Goal: Task Accomplishment & Management: Manage account settings

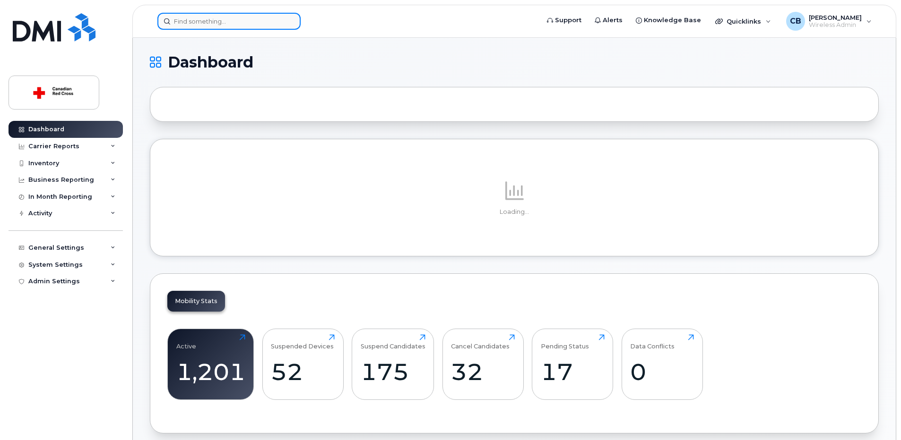
click at [237, 23] on input at bounding box center [228, 21] width 143 height 17
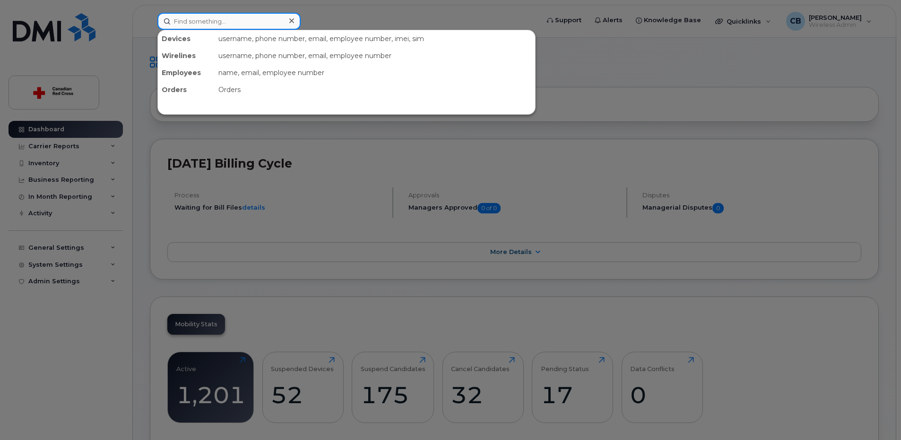
paste input "7059469103"
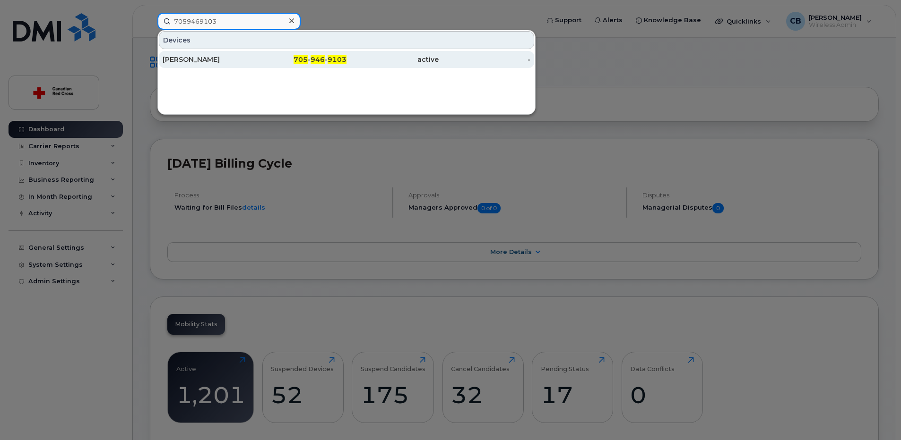
type input "7059469103"
click at [225, 59] on div "[PERSON_NAME]" at bounding box center [209, 59] width 92 height 9
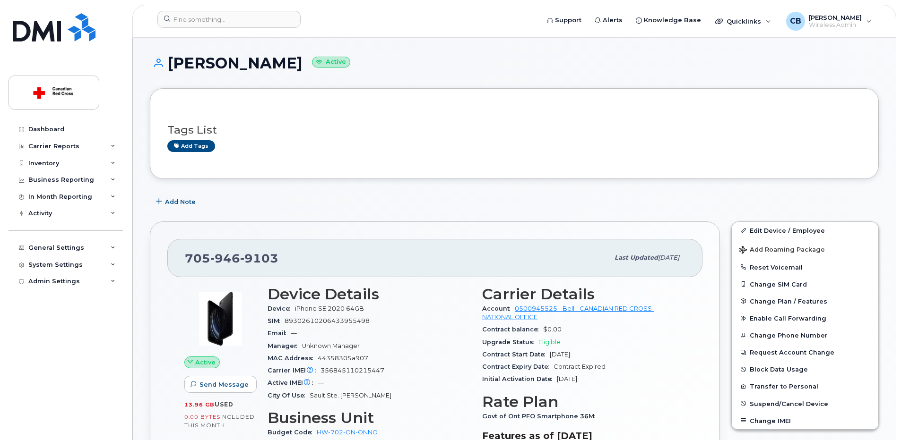
scroll to position [95, 0]
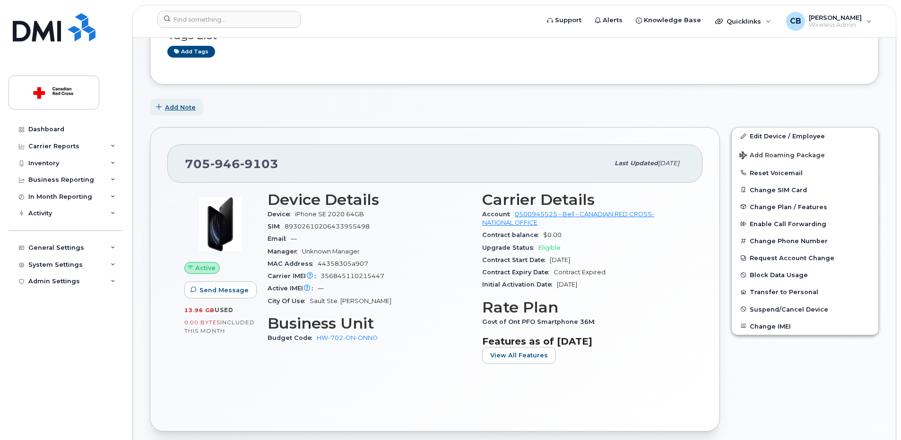
click at [188, 108] on span "Add Note" at bounding box center [180, 107] width 31 height 9
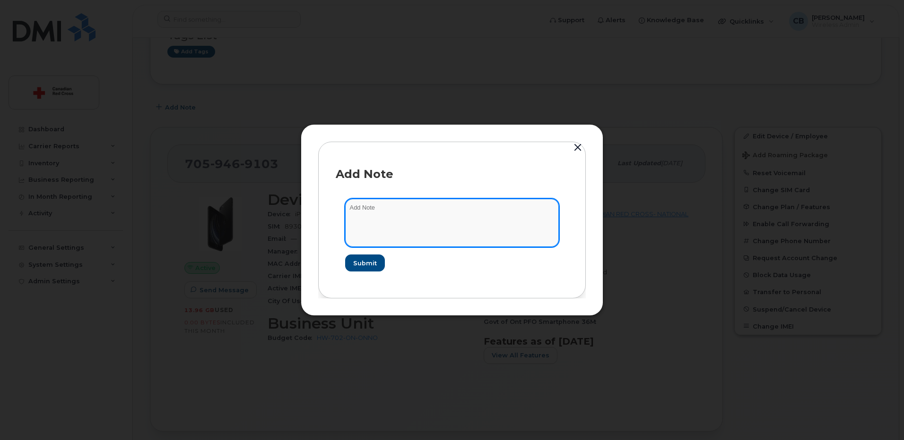
click at [369, 213] on textarea at bounding box center [452, 223] width 214 height 48
paste textarea "[URL][DOMAIN_NAME]"
type textarea "[URL][DOMAIN_NAME]"
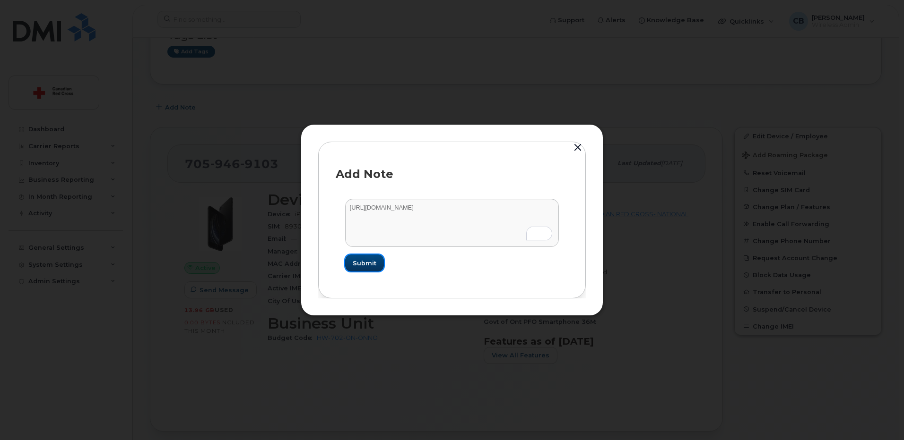
click at [366, 262] on span "Submit" at bounding box center [365, 263] width 24 height 9
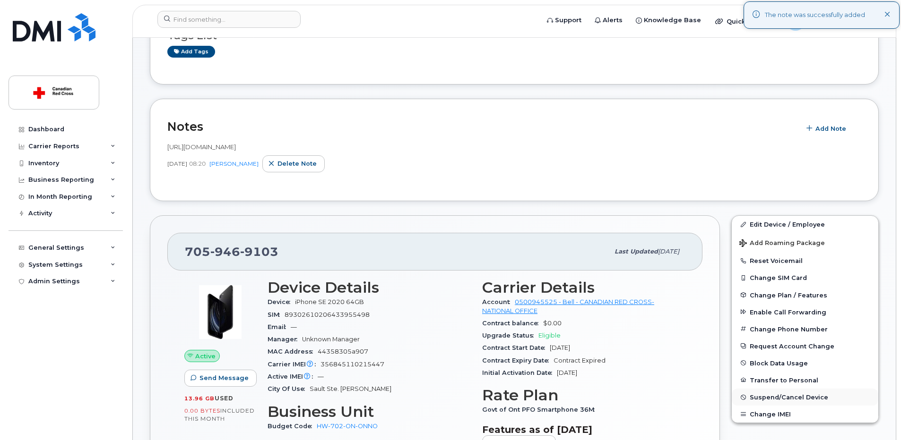
click at [768, 397] on span "Suspend/Cancel Device" at bounding box center [789, 397] width 78 height 7
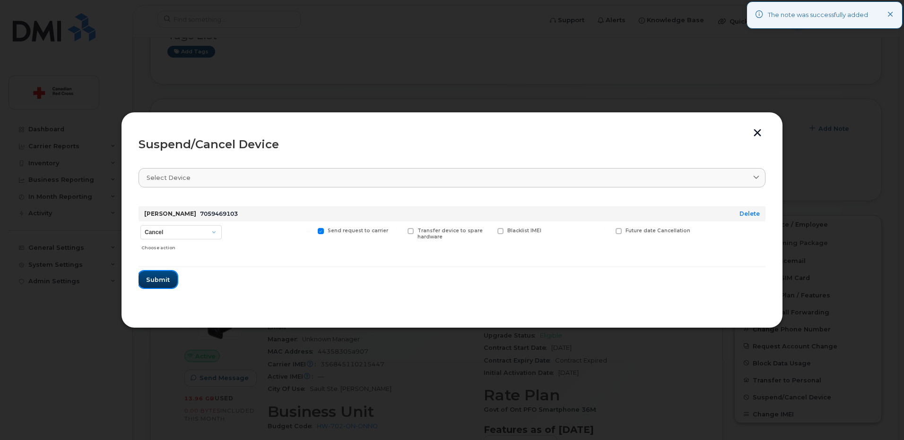
click at [160, 280] on span "Submit" at bounding box center [158, 280] width 24 height 9
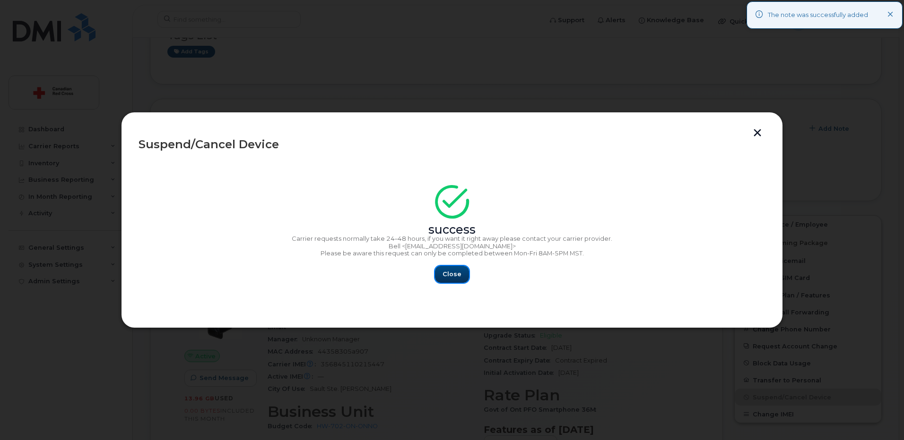
click at [454, 274] on span "Close" at bounding box center [451, 274] width 19 height 9
